Goal: Information Seeking & Learning: Learn about a topic

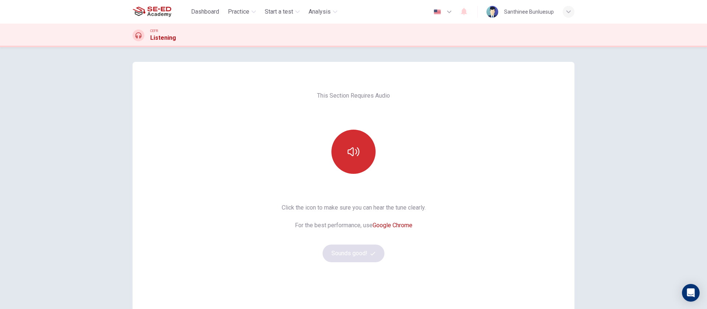
click at [348, 157] on icon "button" at bounding box center [354, 152] width 12 height 12
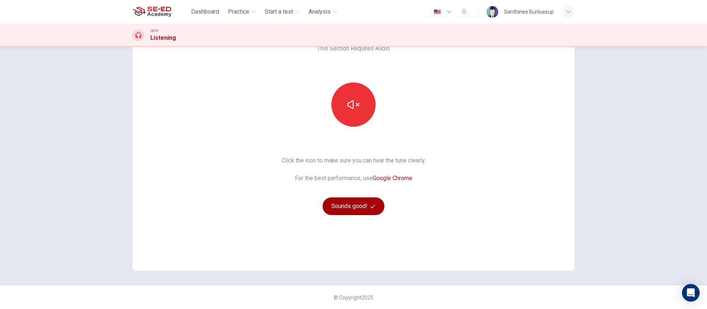
click at [361, 208] on button "Sounds good!" at bounding box center [354, 206] width 62 height 18
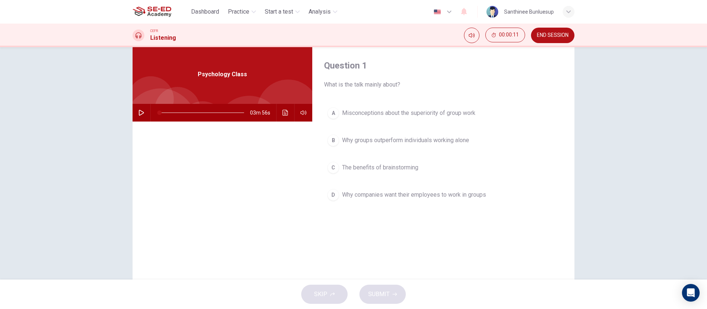
scroll to position [0, 0]
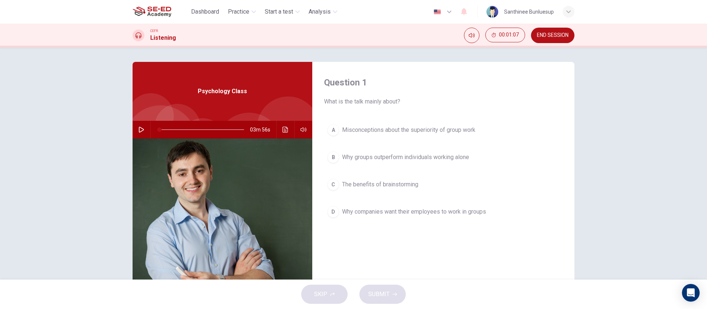
click at [139, 130] on icon "button" at bounding box center [142, 130] width 6 height 6
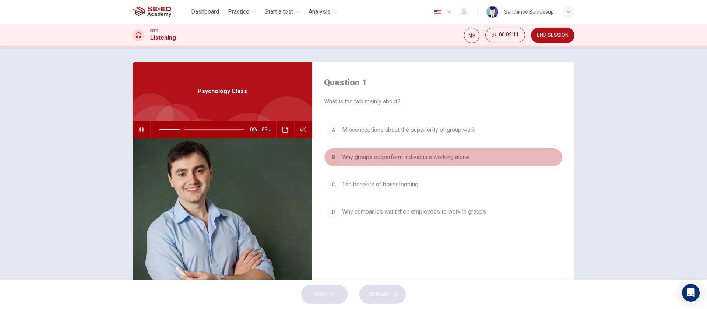
click at [348, 157] on span "Why groups outperform individuals working alone" at bounding box center [405, 157] width 127 height 9
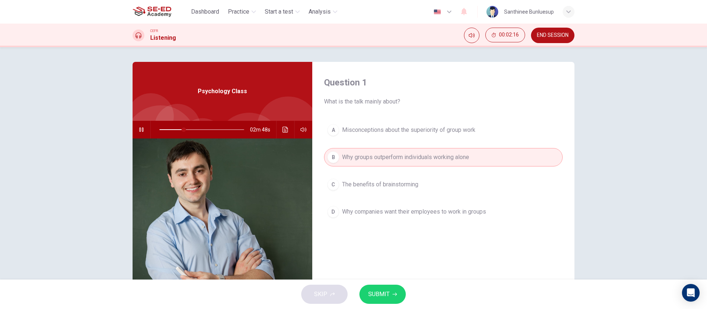
click at [389, 295] on span "SUBMIT" at bounding box center [378, 294] width 21 height 10
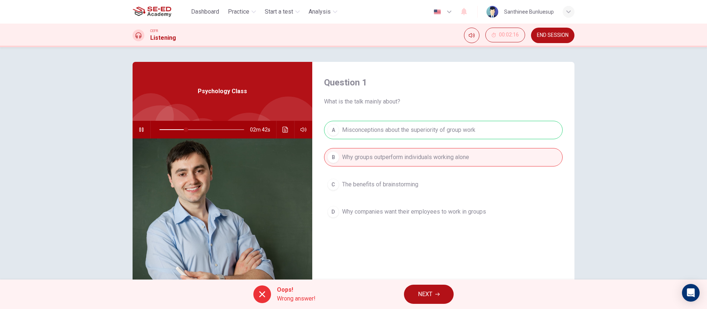
click at [440, 289] on button "NEXT" at bounding box center [429, 294] width 50 height 19
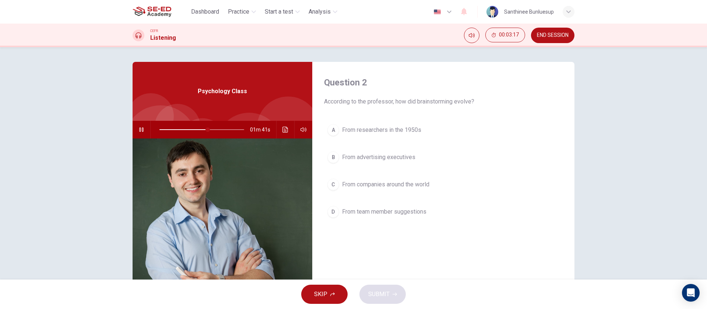
click at [323, 292] on span "SKIP" at bounding box center [320, 294] width 13 height 10
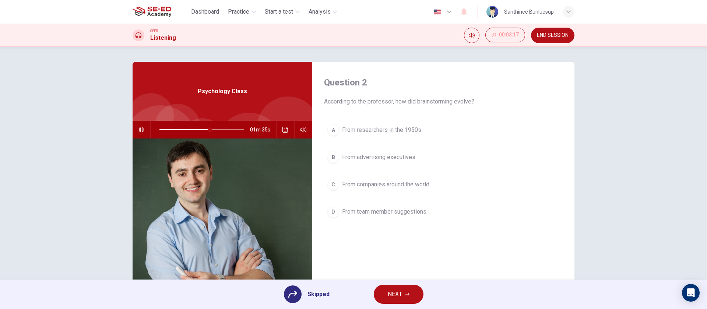
click at [295, 297] on icon at bounding box center [292, 294] width 9 height 9
click at [360, 132] on div "A From researchers in the 1950s B From advertising executives C From companies …" at bounding box center [443, 178] width 239 height 115
drag, startPoint x: 374, startPoint y: 129, endPoint x: 358, endPoint y: 133, distance: 16.3
click at [372, 129] on div "A From researchers in the 1950s B From advertising executives C From companies …" at bounding box center [443, 178] width 239 height 115
drag, startPoint x: 331, startPoint y: 129, endPoint x: 359, endPoint y: 186, distance: 63.1
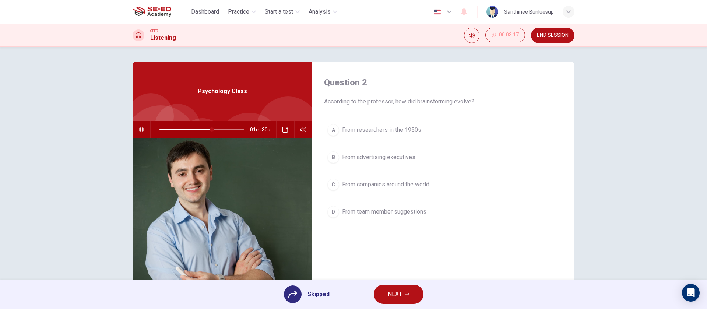
click at [330, 129] on div "A From researchers in the 1950s B From advertising executives C From companies …" at bounding box center [443, 178] width 239 height 115
click at [392, 293] on span "NEXT" at bounding box center [395, 294] width 14 height 10
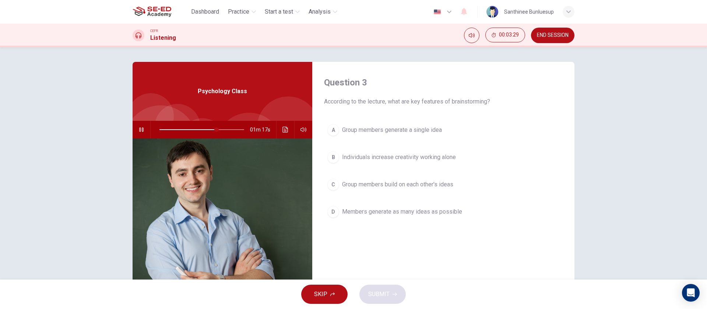
click at [417, 131] on span "Group members generate a single idea" at bounding box center [392, 130] width 100 height 9
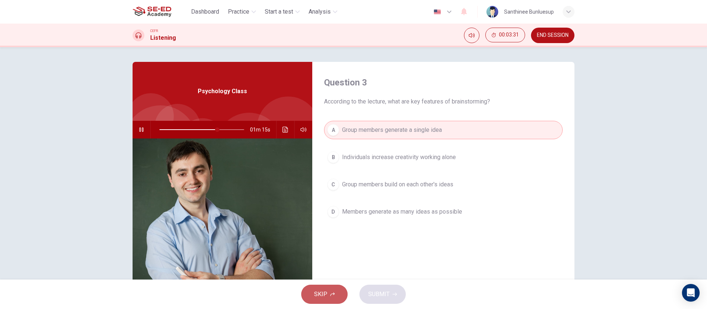
click at [331, 298] on button "SKIP" at bounding box center [324, 294] width 46 height 19
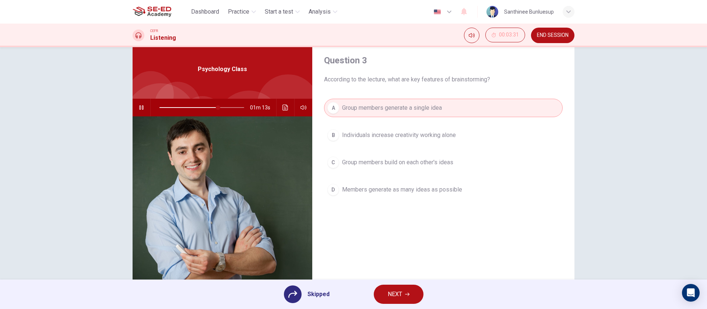
scroll to position [53, 0]
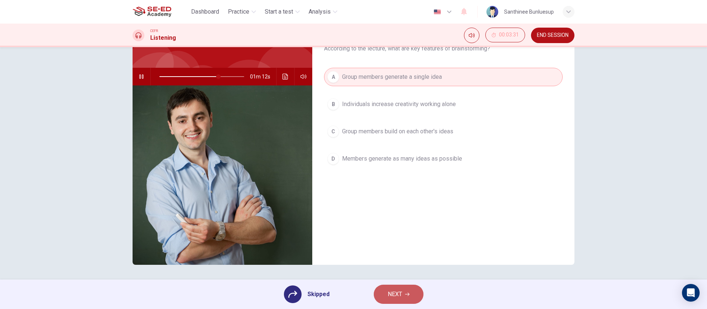
click at [389, 292] on span "NEXT" at bounding box center [395, 294] width 14 height 10
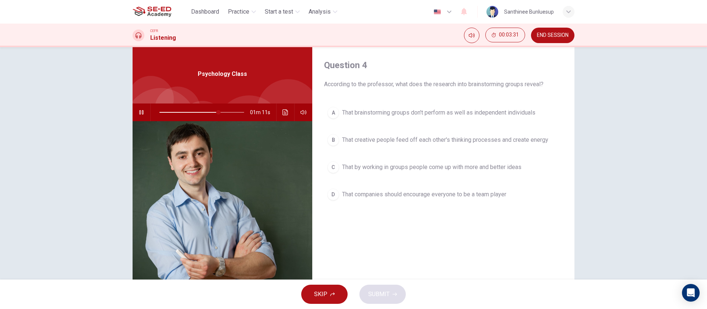
scroll to position [0, 0]
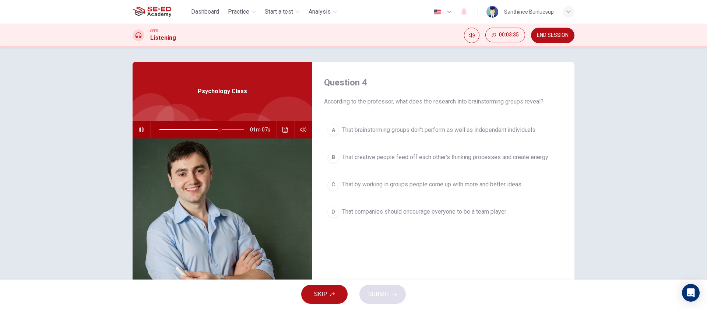
click at [358, 134] on span "That brainstorming groups don't perform as well as independent individuals" at bounding box center [438, 130] width 193 height 9
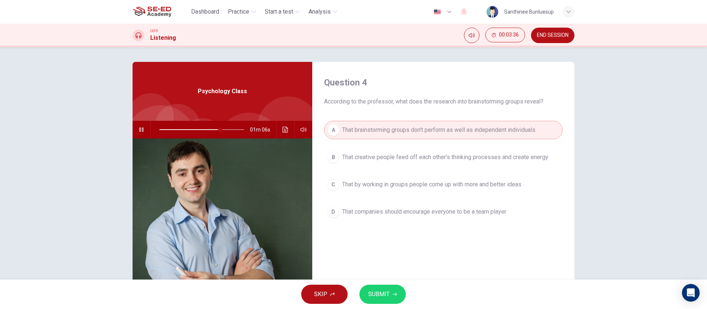
click at [384, 291] on span "SUBMIT" at bounding box center [378, 294] width 21 height 10
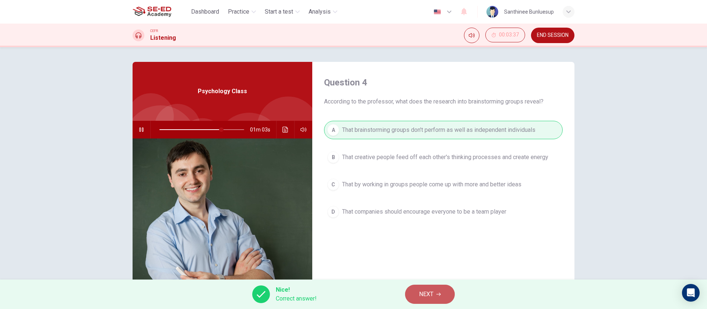
click at [435, 290] on button "NEXT" at bounding box center [430, 294] width 50 height 19
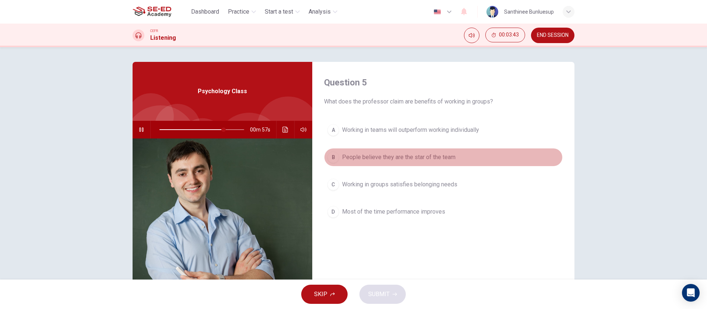
click at [368, 160] on span "People believe they are the star of the team" at bounding box center [398, 157] width 113 height 9
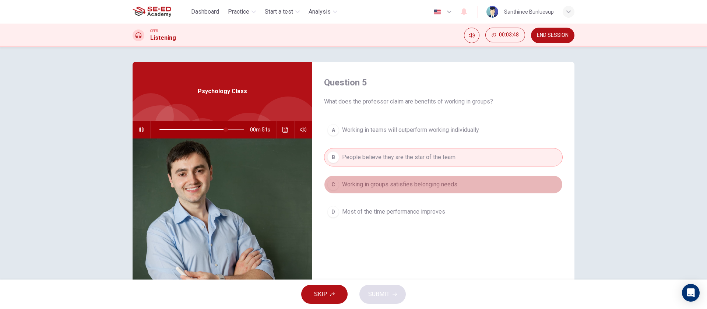
click at [372, 189] on button "C Working in groups satisfies belonging needs" at bounding box center [443, 184] width 239 height 18
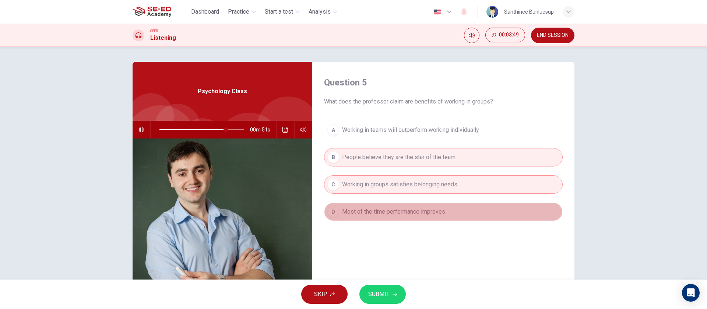
click at [379, 207] on button "D Most of the time performance improves" at bounding box center [443, 212] width 239 height 18
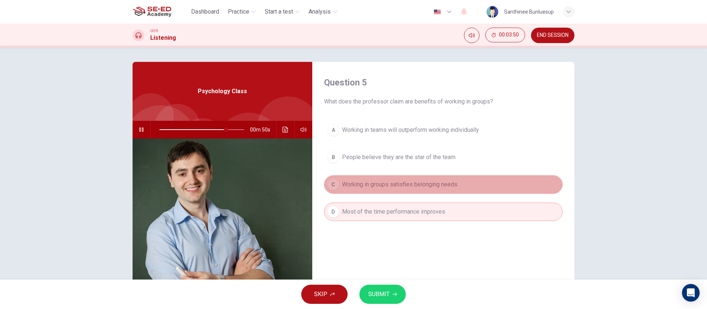
click at [379, 185] on span "Working in groups satisfies belonging needs" at bounding box center [399, 184] width 115 height 9
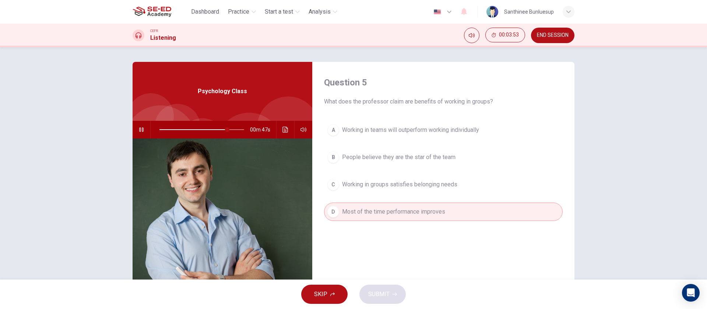
click at [371, 129] on span "Working in teams will outperform working individually" at bounding box center [410, 130] width 137 height 9
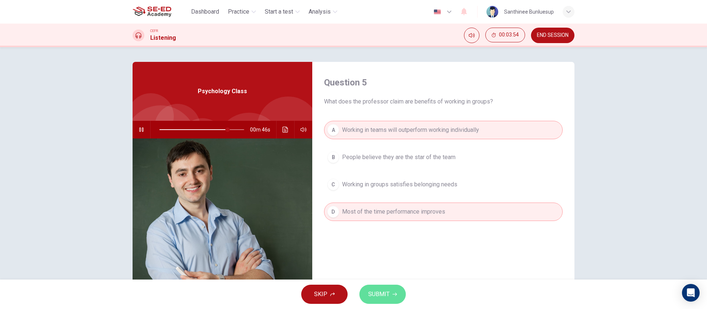
click at [381, 297] on span "SUBMIT" at bounding box center [378, 294] width 21 height 10
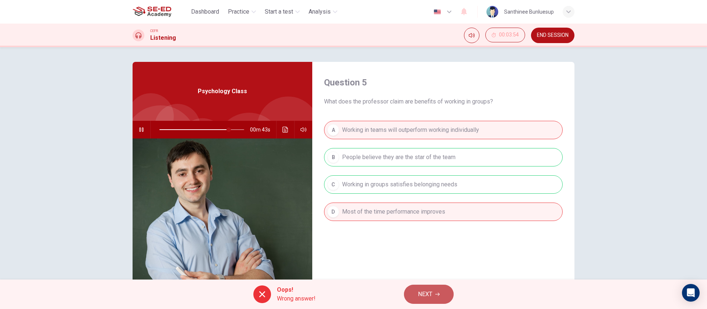
click at [416, 289] on button "NEXT" at bounding box center [429, 294] width 50 height 19
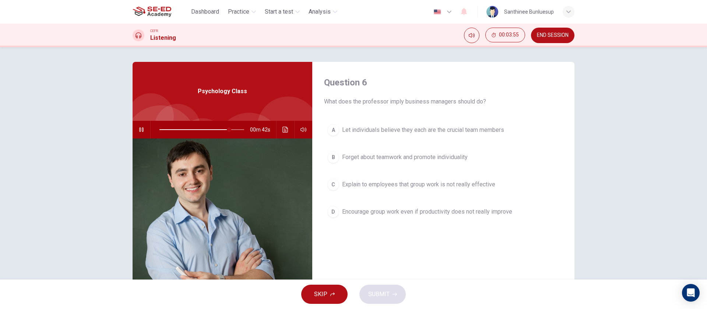
click at [388, 136] on button "A Let individuals believe they each are the crucial team members" at bounding box center [443, 130] width 239 height 18
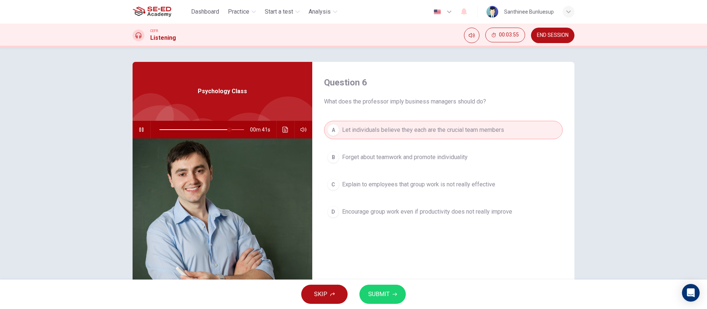
click at [382, 164] on button "B Forget about teamwork and promote individuality" at bounding box center [443, 157] width 239 height 18
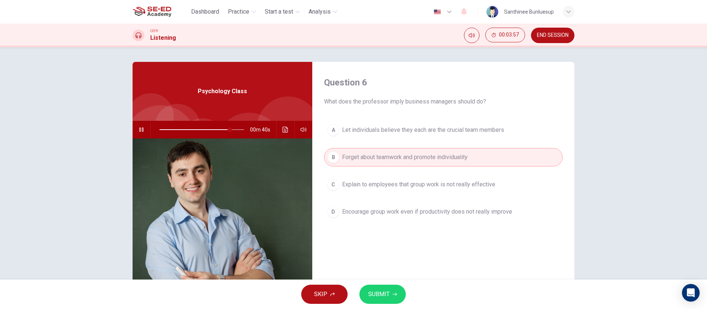
click at [381, 292] on span "SUBMIT" at bounding box center [378, 294] width 21 height 10
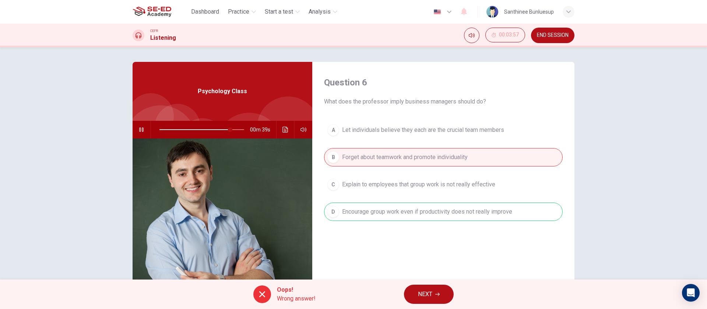
type input "84"
click at [426, 295] on span "NEXT" at bounding box center [425, 294] width 14 height 10
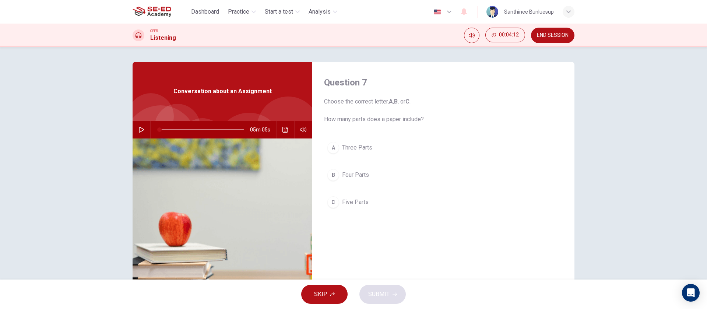
drag, startPoint x: 138, startPoint y: 127, endPoint x: 166, endPoint y: 139, distance: 29.9
click at [139, 129] on icon "button" at bounding box center [142, 130] width 6 height 6
click at [354, 199] on span "Five Parts" at bounding box center [355, 202] width 27 height 9
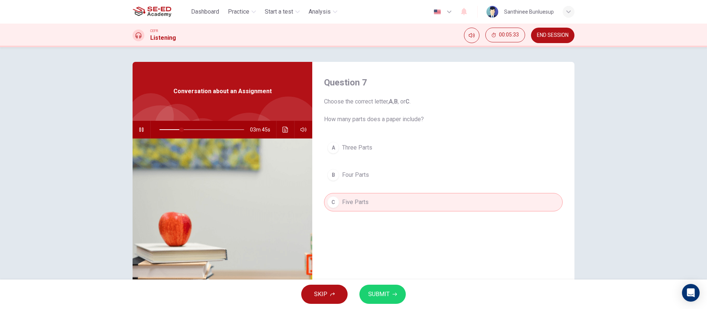
click at [393, 294] on icon "button" at bounding box center [395, 294] width 4 height 4
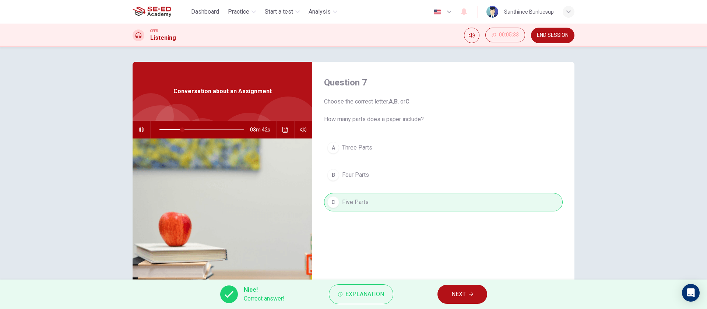
click at [467, 296] on button "NEXT" at bounding box center [463, 294] width 50 height 19
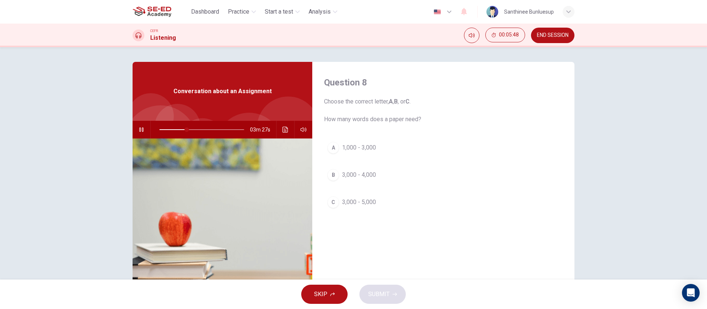
click at [342, 200] on span "3,000 - 5,000" at bounding box center [359, 202] width 34 height 9
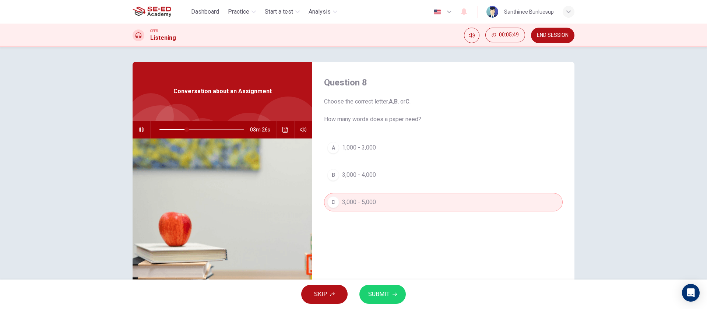
click at [376, 292] on span "SUBMIT" at bounding box center [378, 294] width 21 height 10
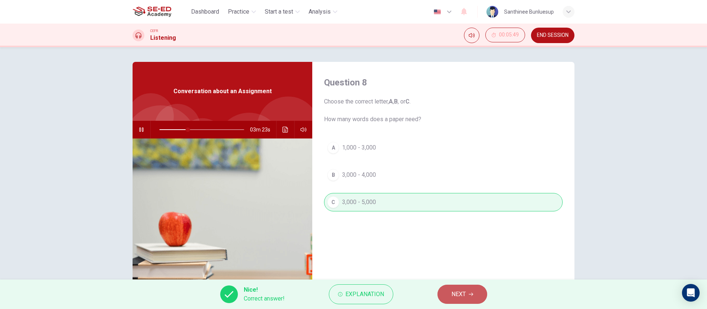
click at [457, 294] on span "NEXT" at bounding box center [459, 294] width 14 height 10
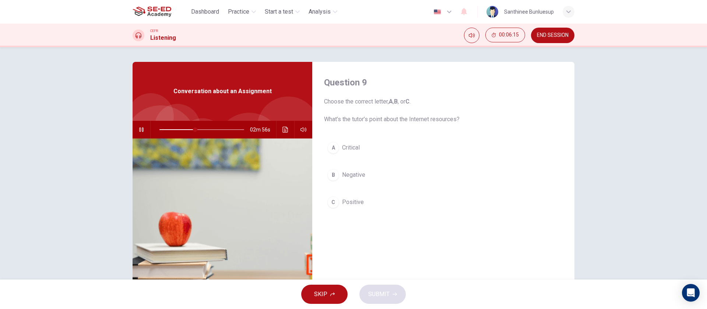
click at [350, 172] on span "Negative" at bounding box center [353, 175] width 23 height 9
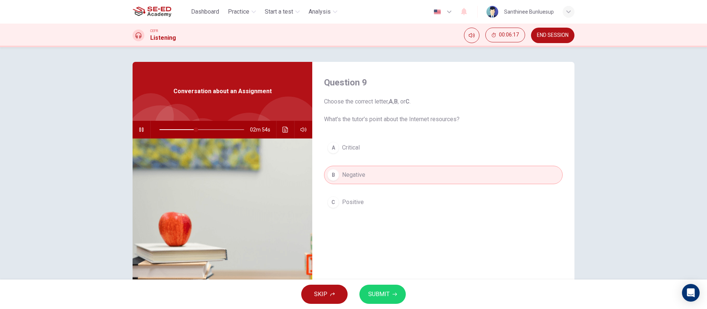
click at [387, 294] on span "SUBMIT" at bounding box center [378, 294] width 21 height 10
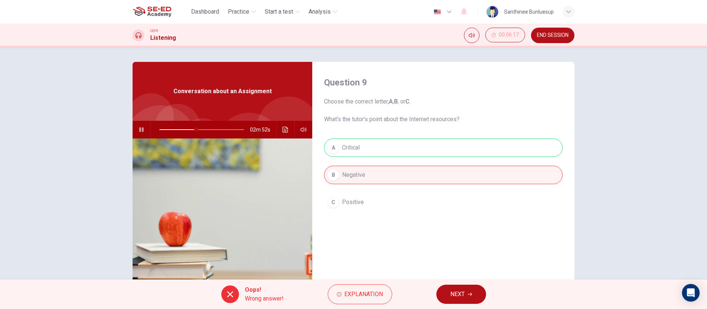
click at [446, 295] on button "NEXT" at bounding box center [462, 294] width 50 height 19
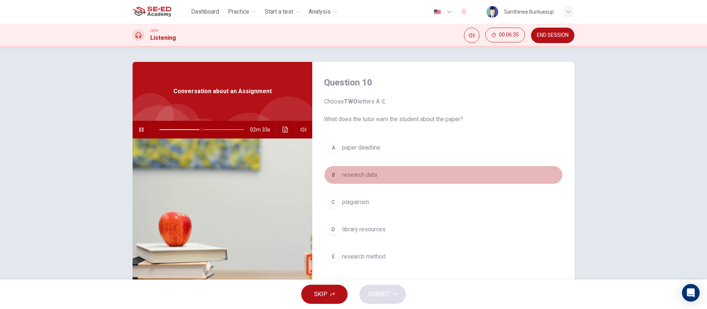
click at [357, 174] on span "research data" at bounding box center [359, 175] width 35 height 9
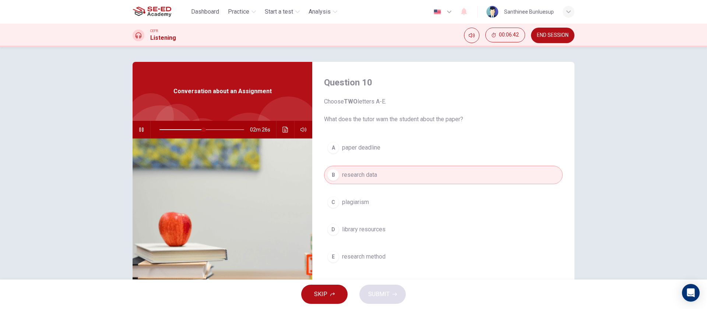
click at [372, 254] on span "research method" at bounding box center [363, 256] width 43 height 9
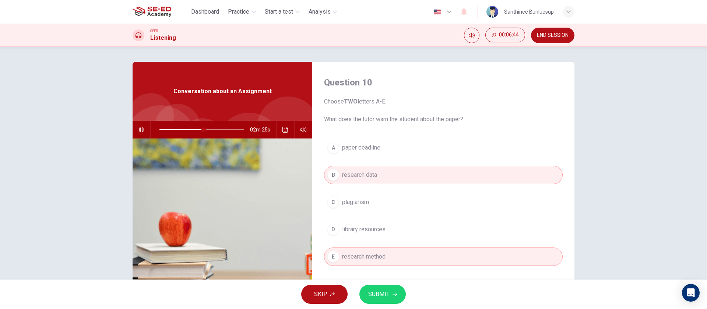
click at [333, 178] on div "B" at bounding box center [333, 175] width 12 height 12
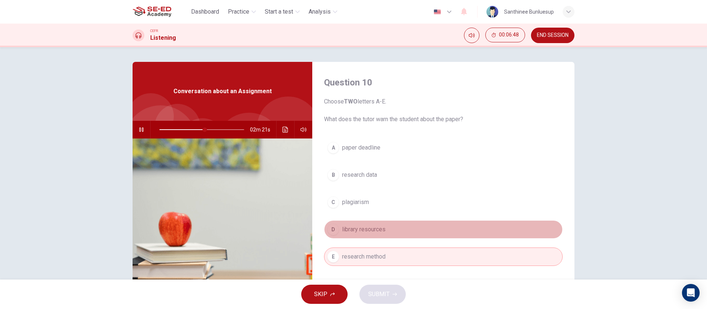
click at [361, 226] on span "library resources" at bounding box center [363, 229] width 43 height 9
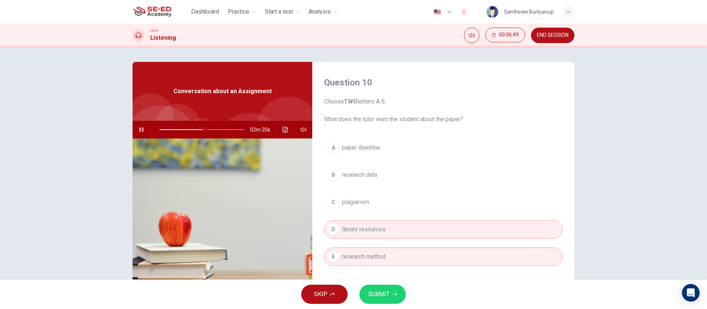
click at [387, 290] on span "SUBMIT" at bounding box center [378, 294] width 21 height 10
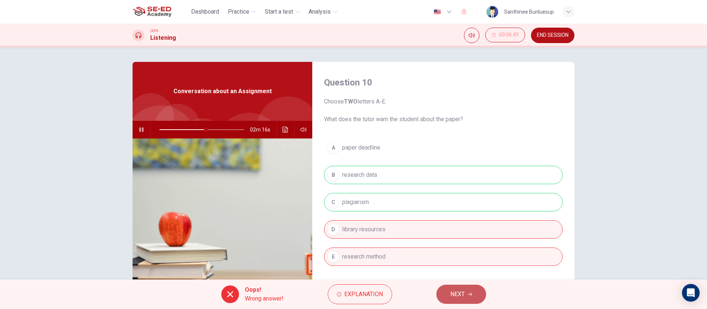
click at [453, 289] on span "NEXT" at bounding box center [458, 294] width 14 height 10
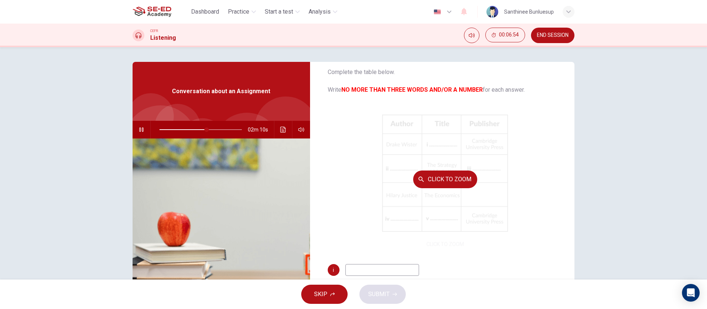
scroll to position [85, 0]
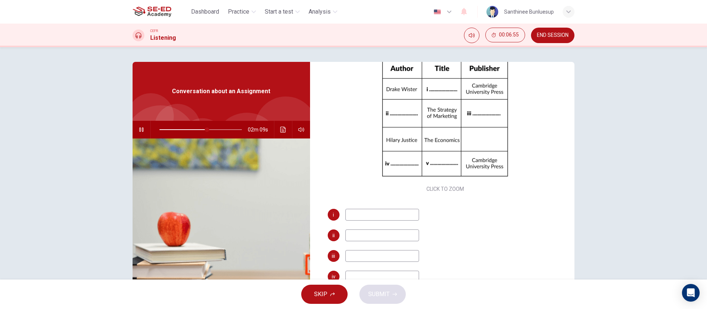
click at [369, 209] on input at bounding box center [383, 215] width 74 height 12
click at [381, 245] on div "i ii iii iv v" at bounding box center [445, 263] width 235 height 109
click at [381, 236] on input at bounding box center [383, 235] width 74 height 12
click at [390, 209] on input at bounding box center [383, 215] width 74 height 12
type input "60"
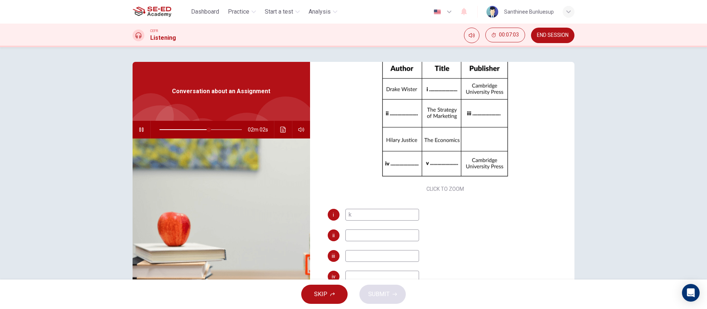
type input "k"
type input "60"
click at [381, 227] on div "i k ii iii iv v" at bounding box center [445, 263] width 235 height 109
click at [372, 239] on input at bounding box center [383, 235] width 74 height 12
type input "k"
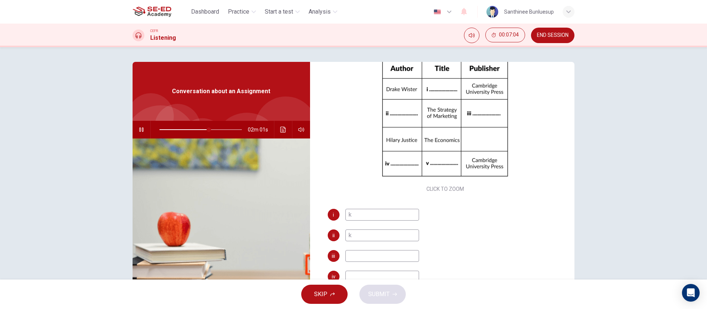
type input "61"
type input "k"
click at [371, 248] on div "i k ii k iii iv v" at bounding box center [445, 263] width 235 height 109
click at [368, 256] on input at bounding box center [383, 256] width 74 height 12
type input "k"
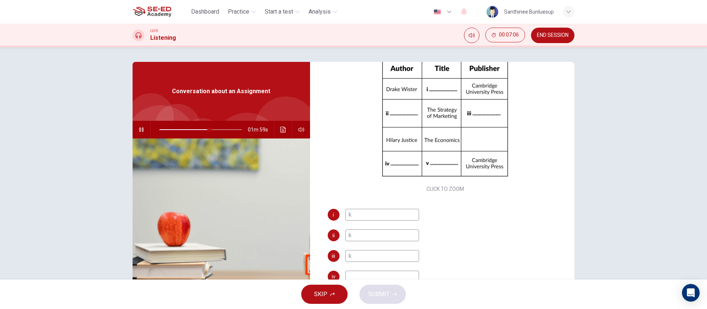
scroll to position [53, 0]
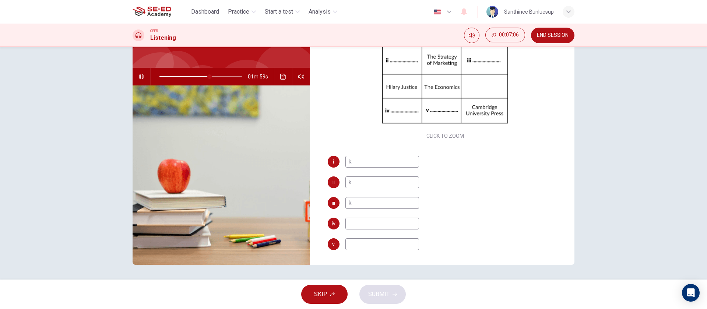
type input "61"
type input "k"
click at [369, 249] on input at bounding box center [383, 244] width 74 height 12
type input "k"
type input "61"
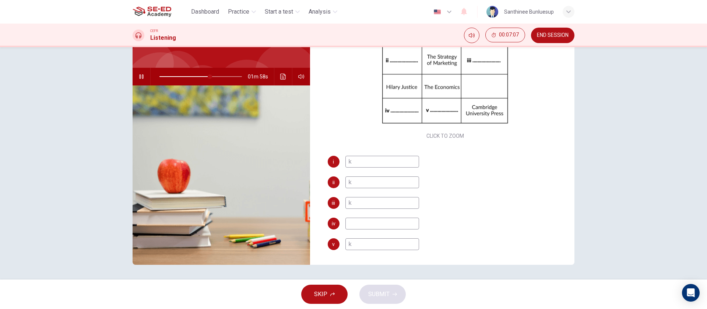
click at [374, 218] on input at bounding box center [383, 224] width 74 height 12
type input "k"
type input "61"
type input "k"
click at [375, 296] on span "SUBMIT" at bounding box center [378, 294] width 21 height 10
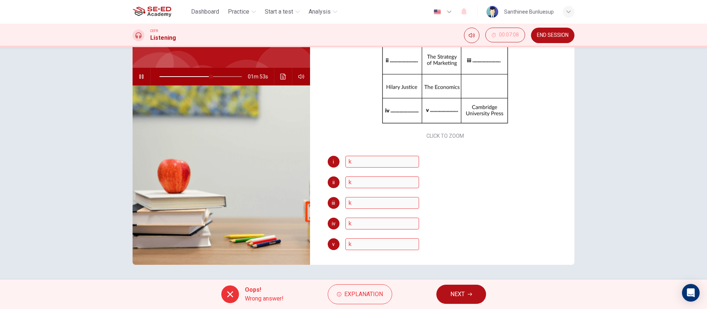
type input "63"
click at [470, 293] on icon "button" at bounding box center [470, 294] width 4 height 4
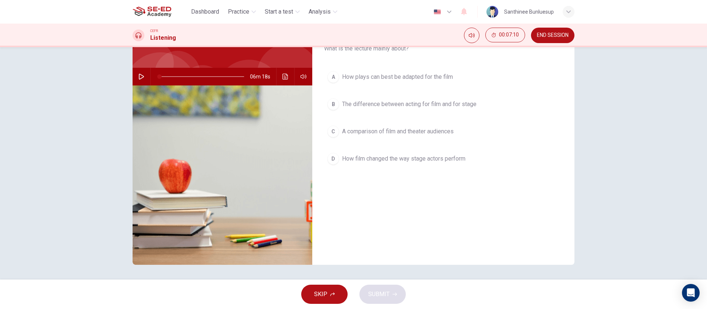
scroll to position [0, 0]
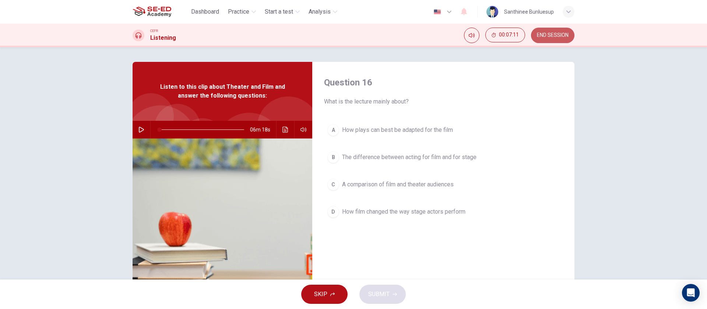
click at [547, 38] on span "END SESSION" at bounding box center [553, 35] width 32 height 6
